Goal: Navigation & Orientation: Find specific page/section

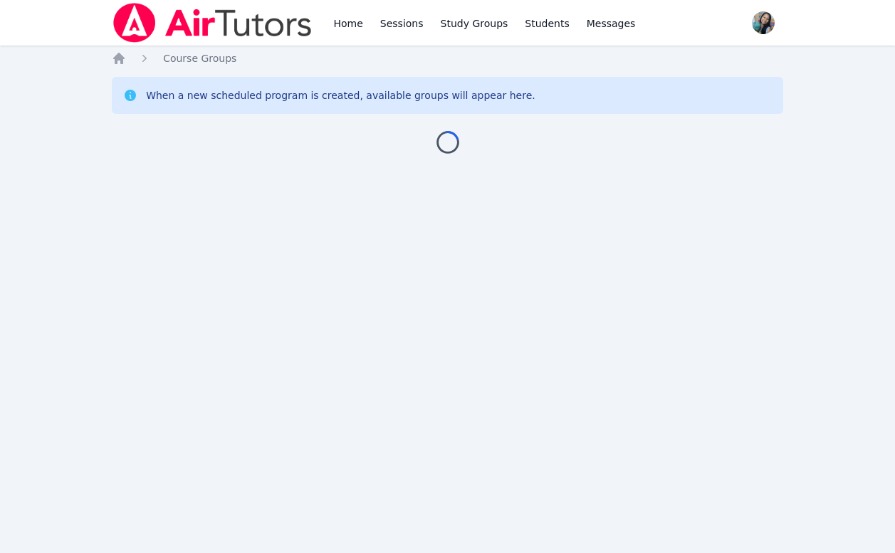
click at [110, 314] on div "Home Sessions Study Groups Students Messages Open user menu Sokha Lee Open main…" at bounding box center [447, 276] width 895 height 553
click at [192, 199] on div "Home Sessions Study Groups Students Messages Open user menu [PERSON_NAME] Open …" at bounding box center [447, 276] width 895 height 553
drag, startPoint x: 0, startPoint y: 0, endPoint x: 342, endPoint y: 259, distance: 429.4
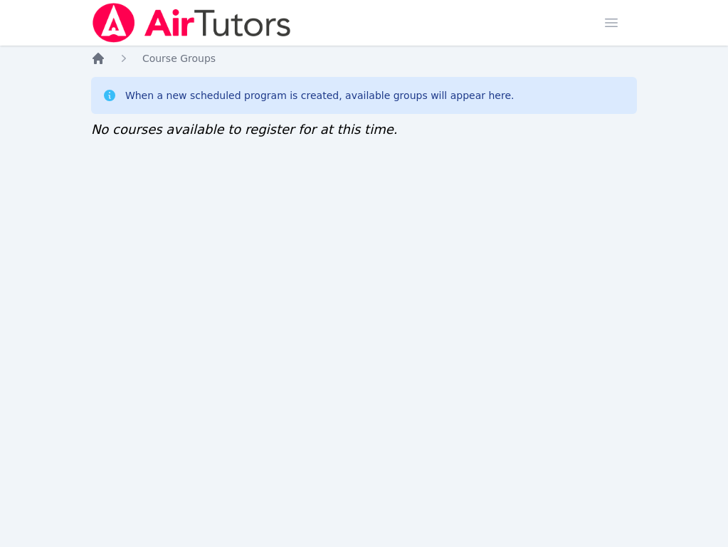
click at [99, 58] on icon "Breadcrumb" at bounding box center [98, 58] width 11 height 11
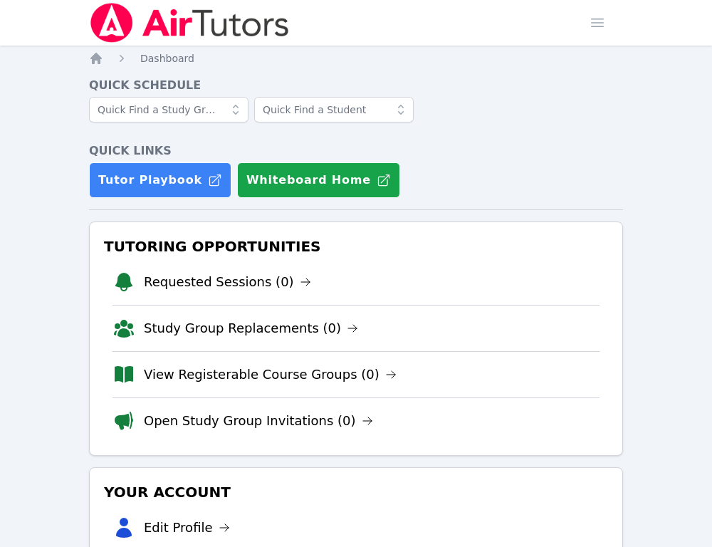
click at [190, 321] on link "Study Group Replacements (0)" at bounding box center [251, 328] width 214 height 20
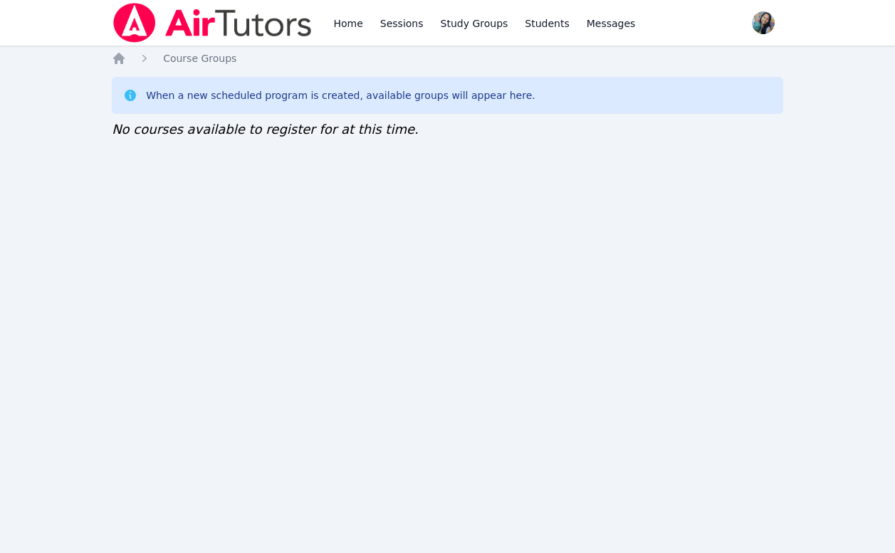
click at [700, 285] on div "Home Sessions Study Groups Students Messages Open user menu Sokha Lee Open main…" at bounding box center [447, 276] width 895 height 553
drag, startPoint x: 0, startPoint y: 0, endPoint x: 258, endPoint y: 191, distance: 321.2
